Goal: Transaction & Acquisition: Download file/media

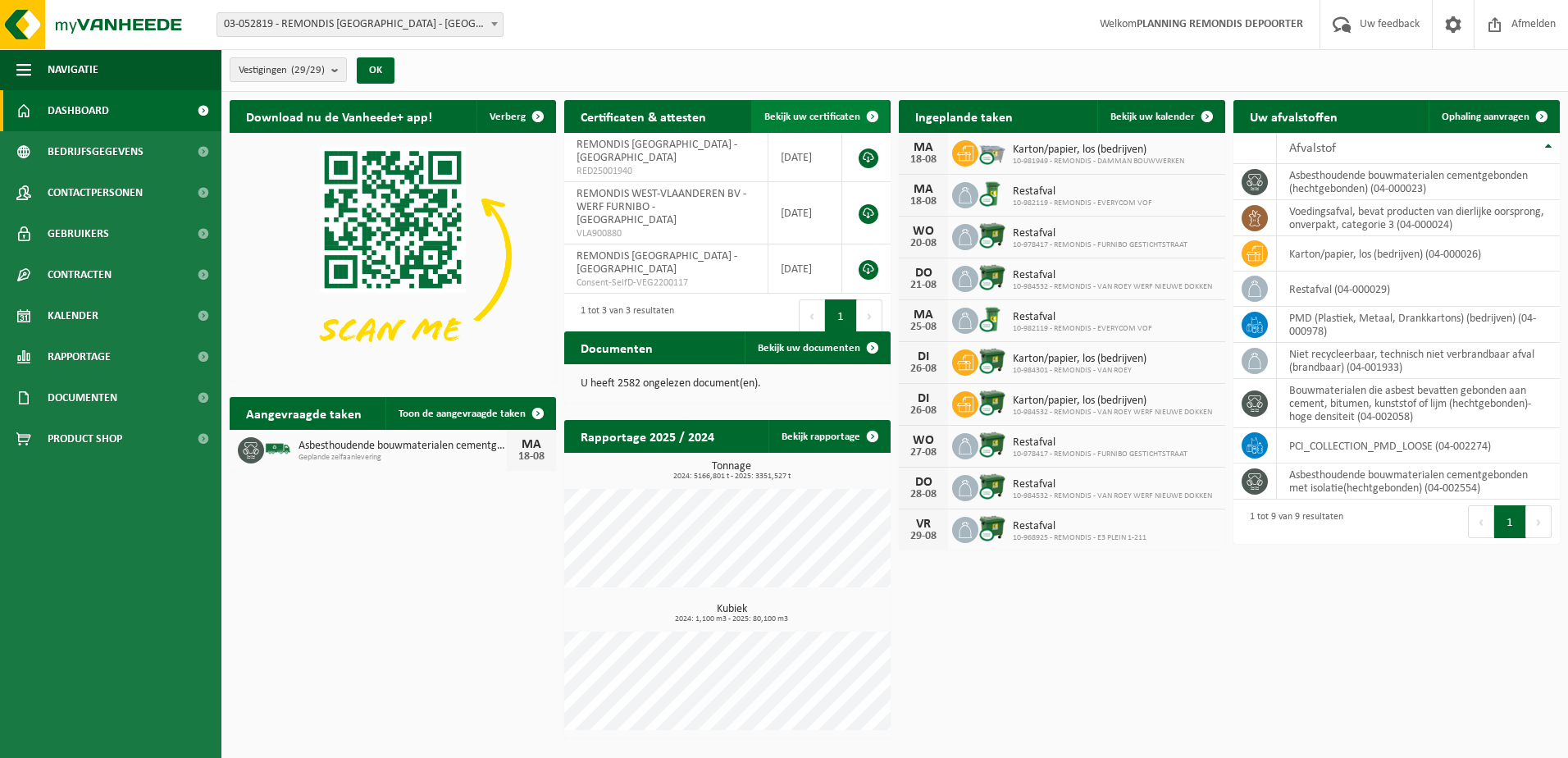
click at [831, 107] on link "Bekijk uw certificaten" at bounding box center [820, 116] width 138 height 33
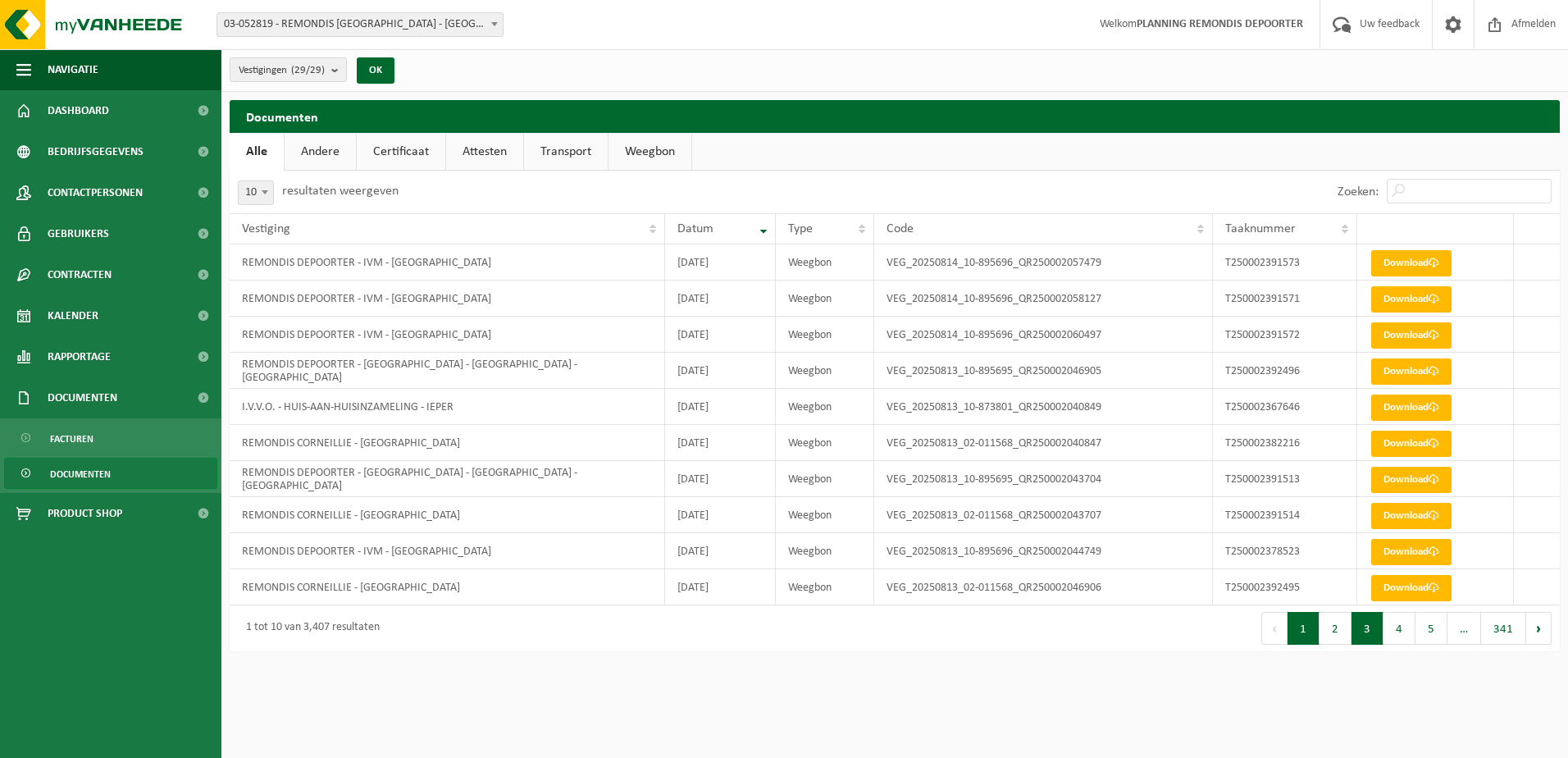
click at [1370, 630] on button "3" at bounding box center [1367, 628] width 32 height 33
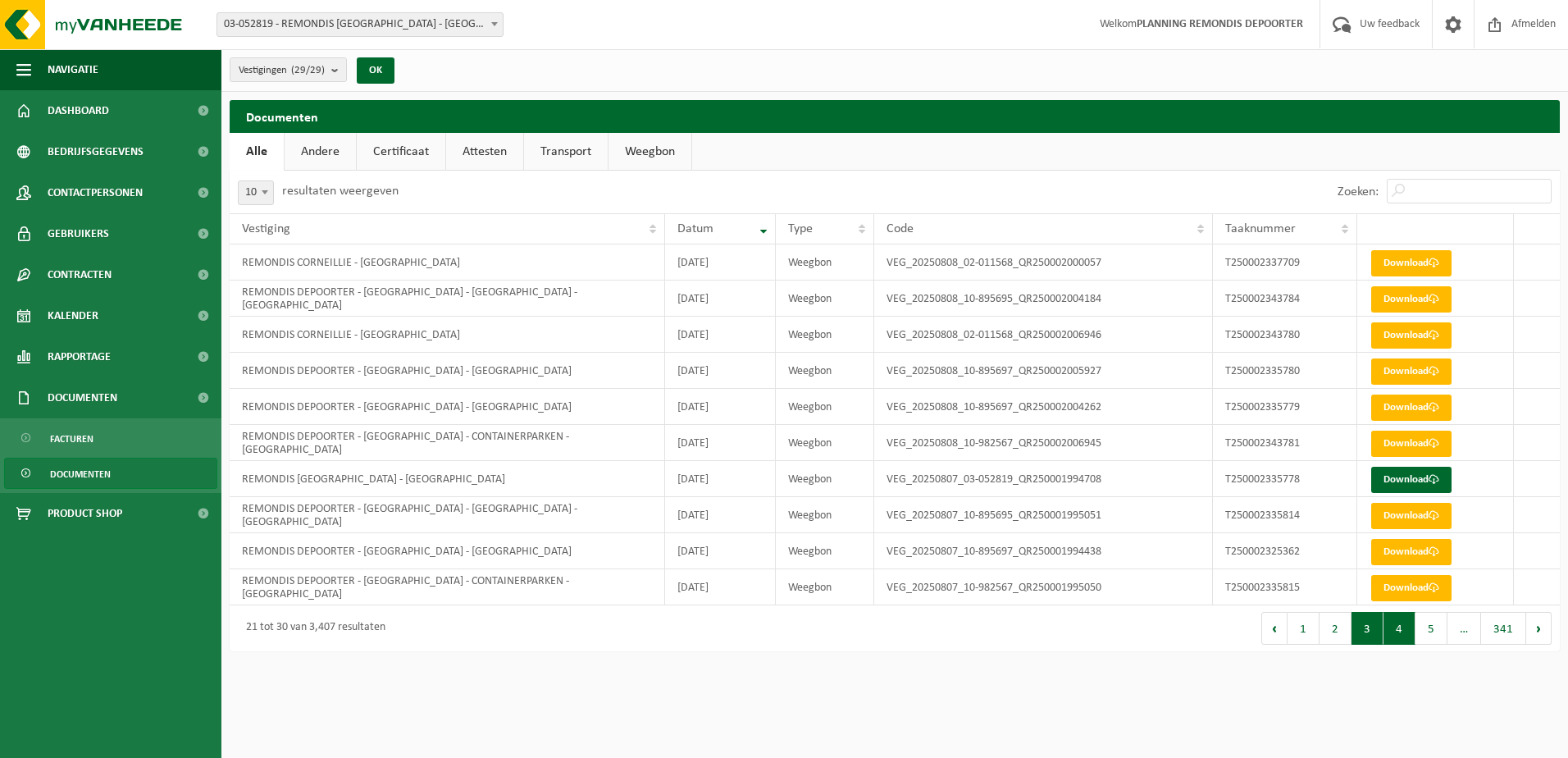
click at [1397, 636] on button "4" at bounding box center [1399, 628] width 32 height 33
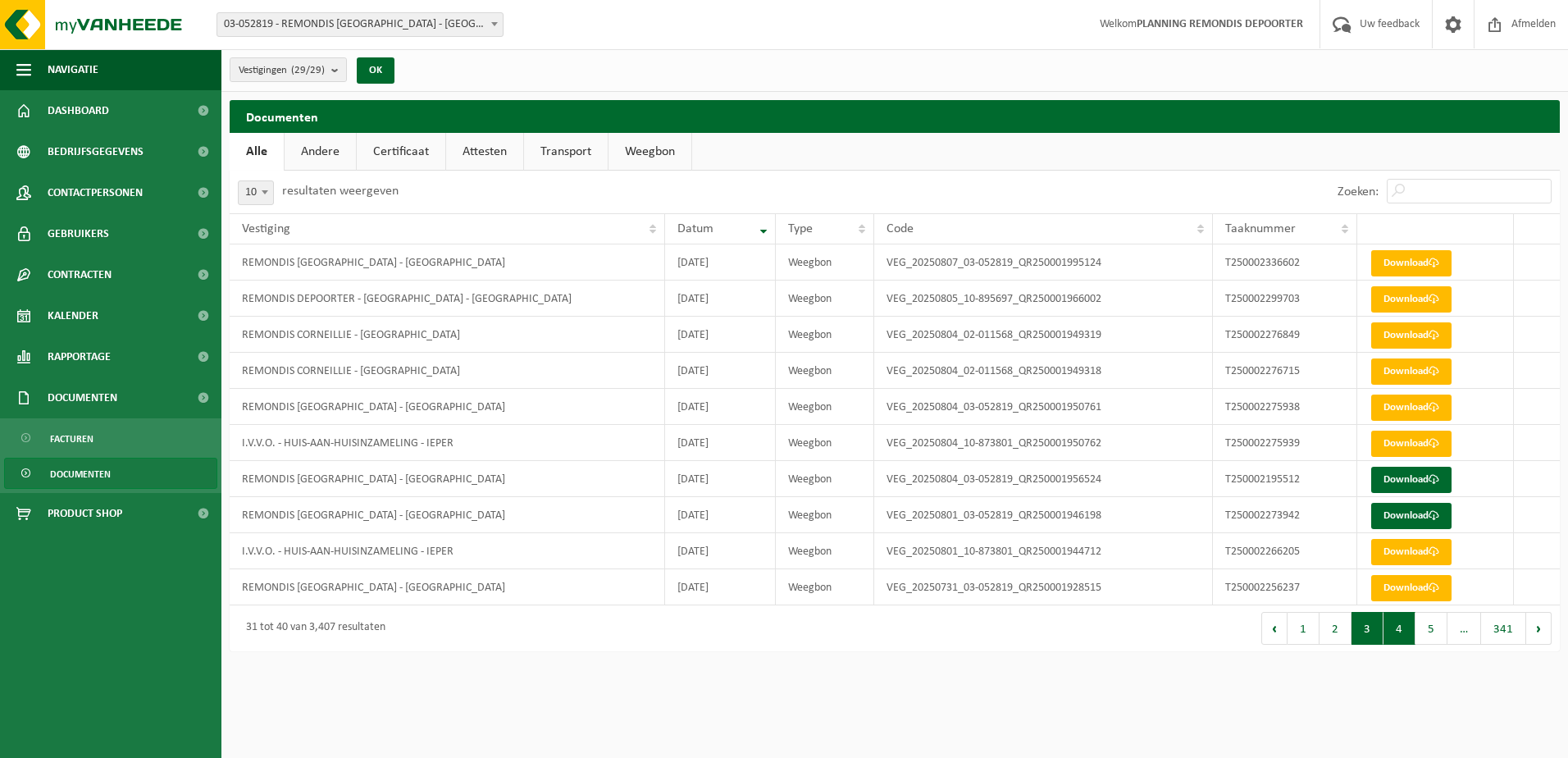
click at [1377, 635] on button "3" at bounding box center [1367, 628] width 32 height 33
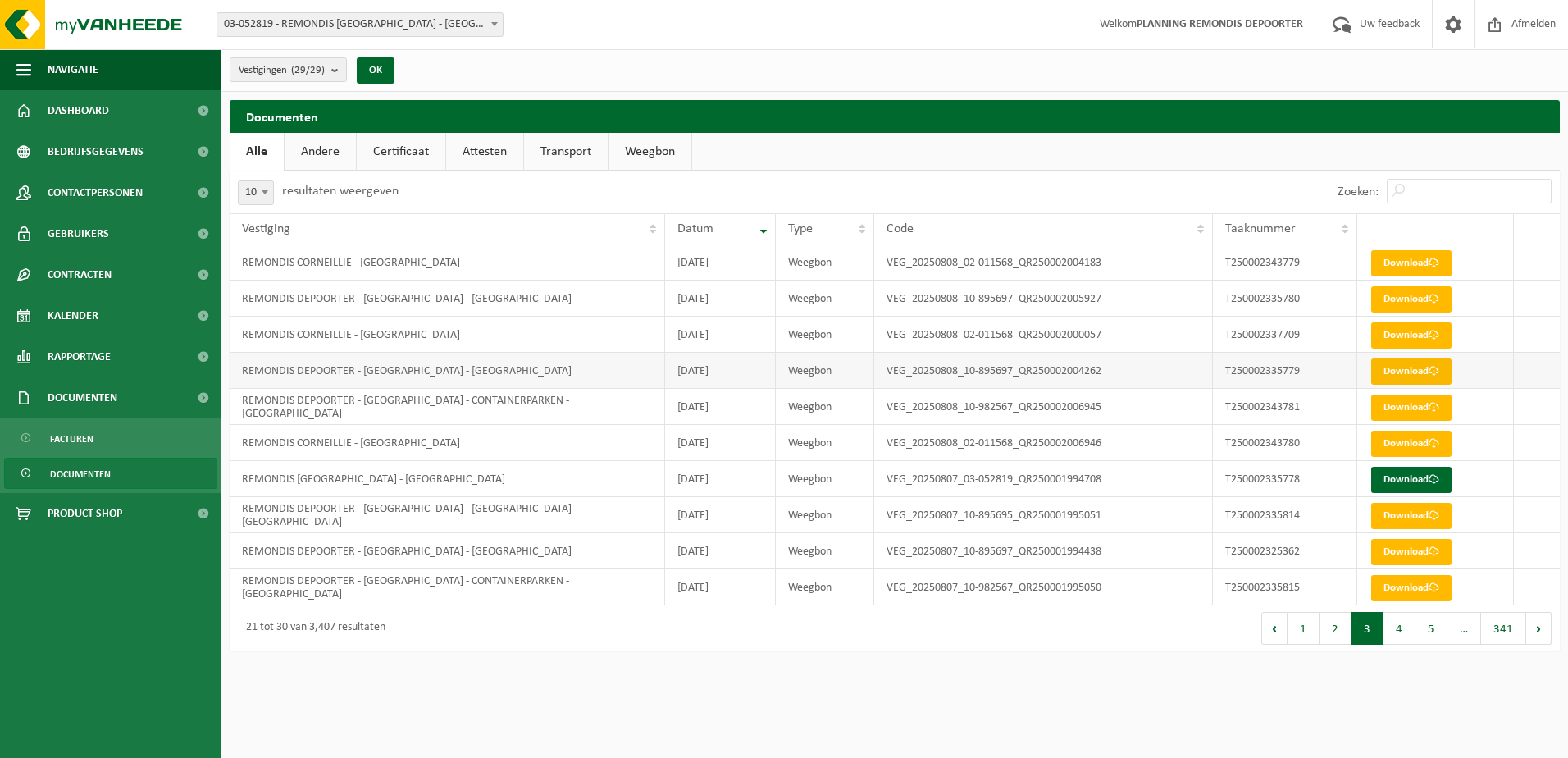
click at [1397, 371] on link "Download" at bounding box center [1411, 371] width 80 height 27
click at [1427, 300] on link "Download" at bounding box center [1411, 299] width 80 height 27
